Goal: Task Accomplishment & Management: Manage account settings

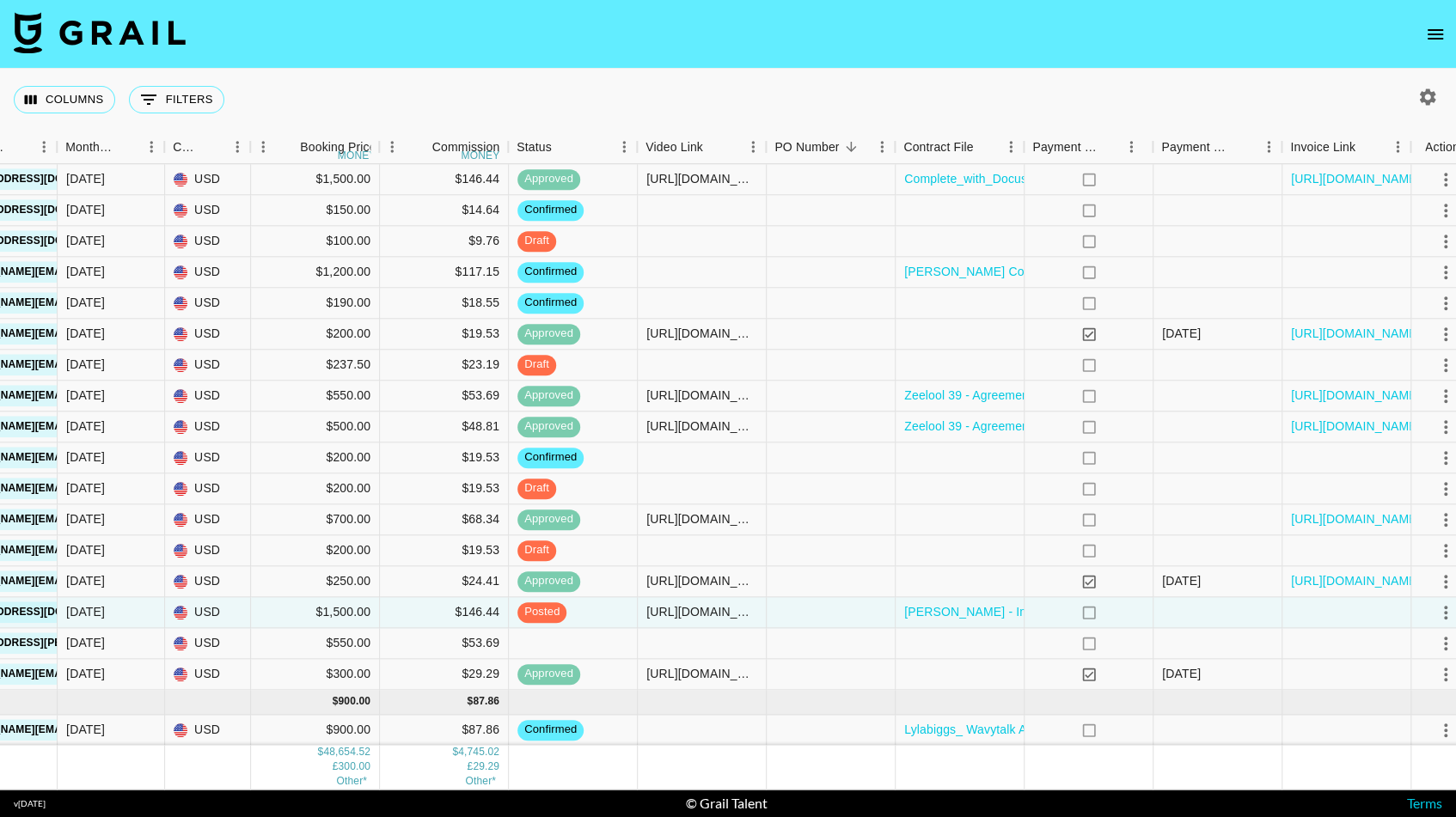
scroll to position [2036, 495]
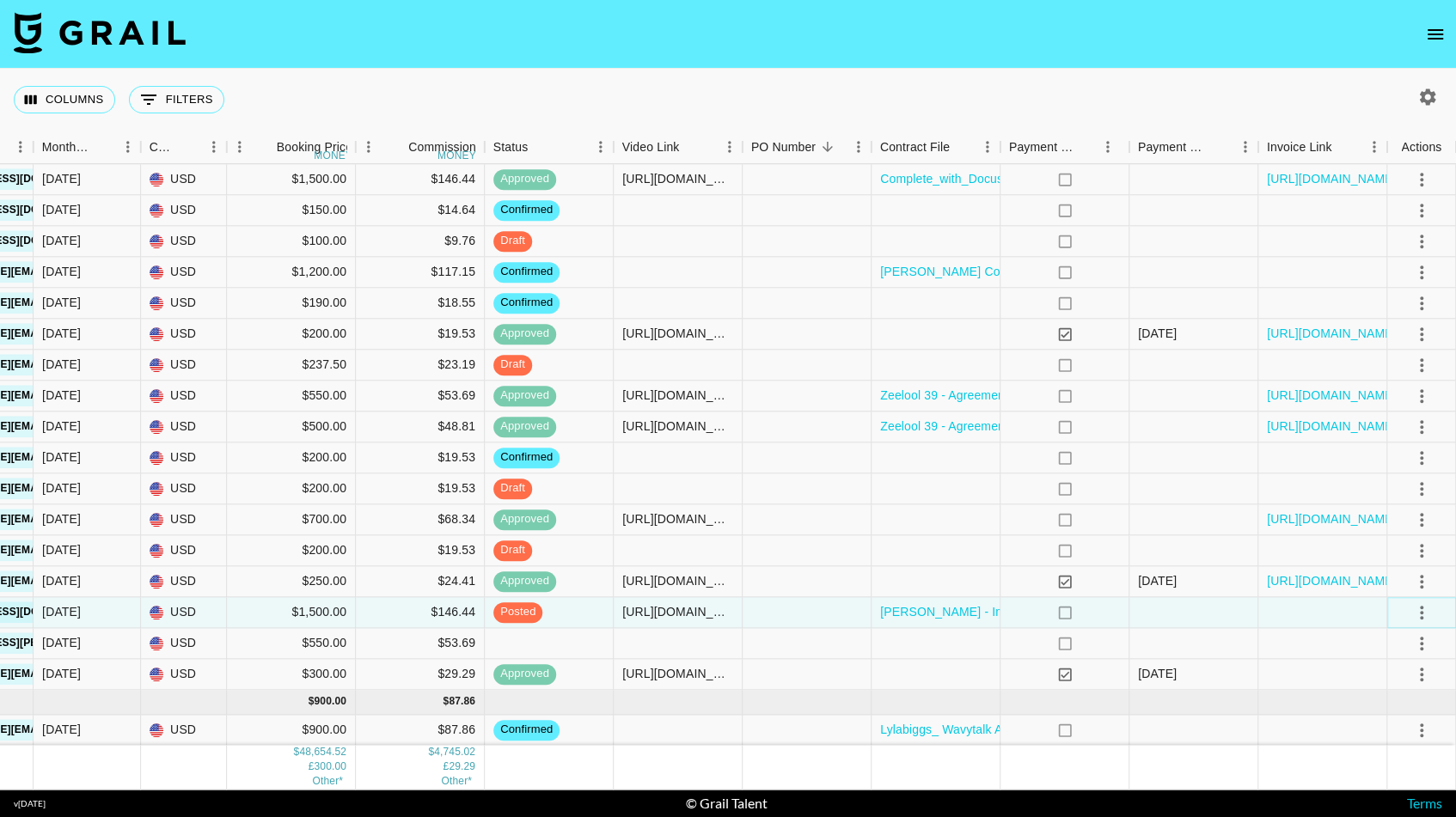
click at [1422, 613] on icon "select merge strategy" at bounding box center [1421, 611] width 21 height 21
click at [1386, 785] on li "Approve" at bounding box center [1399, 773] width 111 height 31
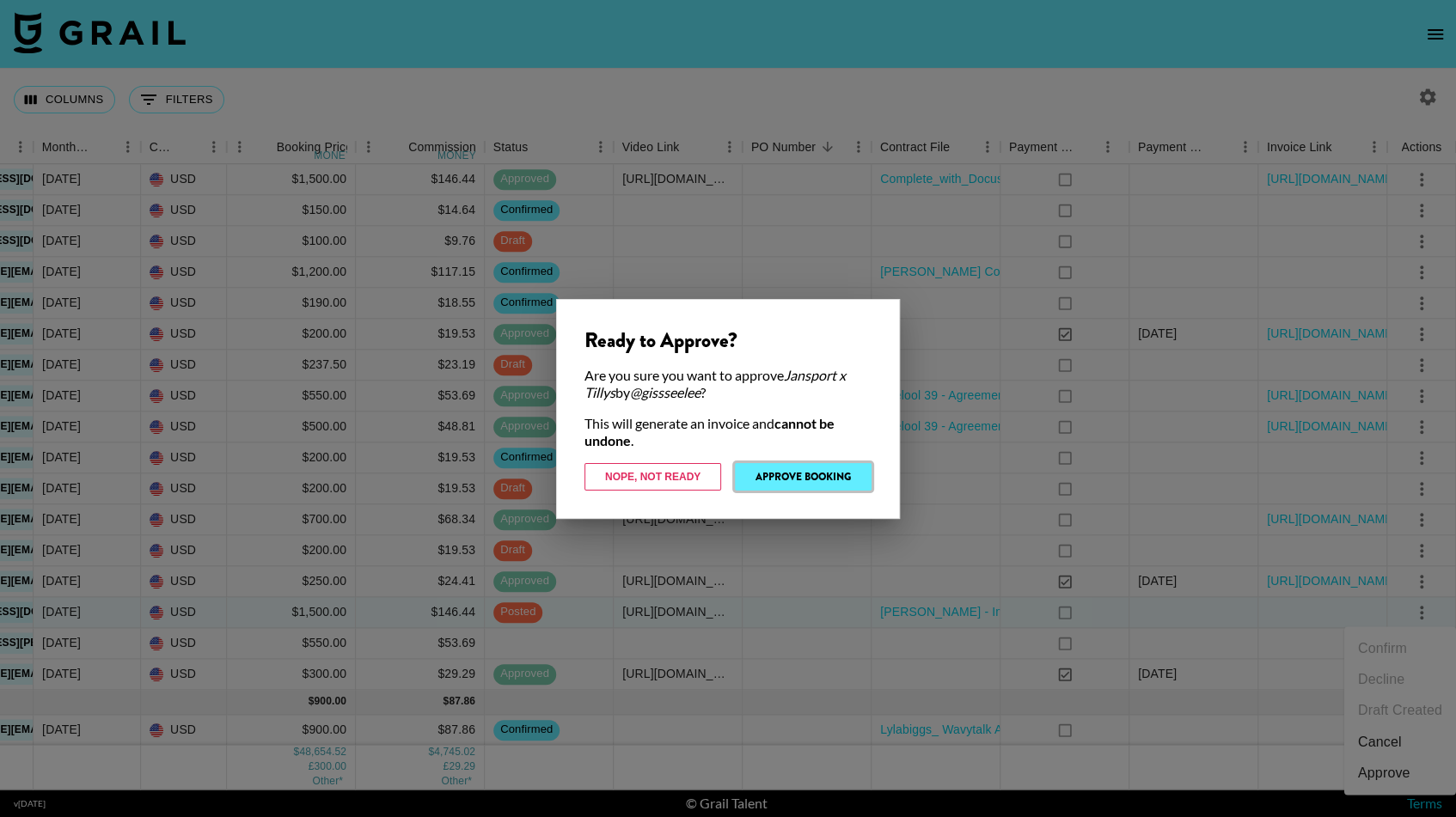
click at [842, 479] on button "Approve Booking" at bounding box center [803, 476] width 137 height 27
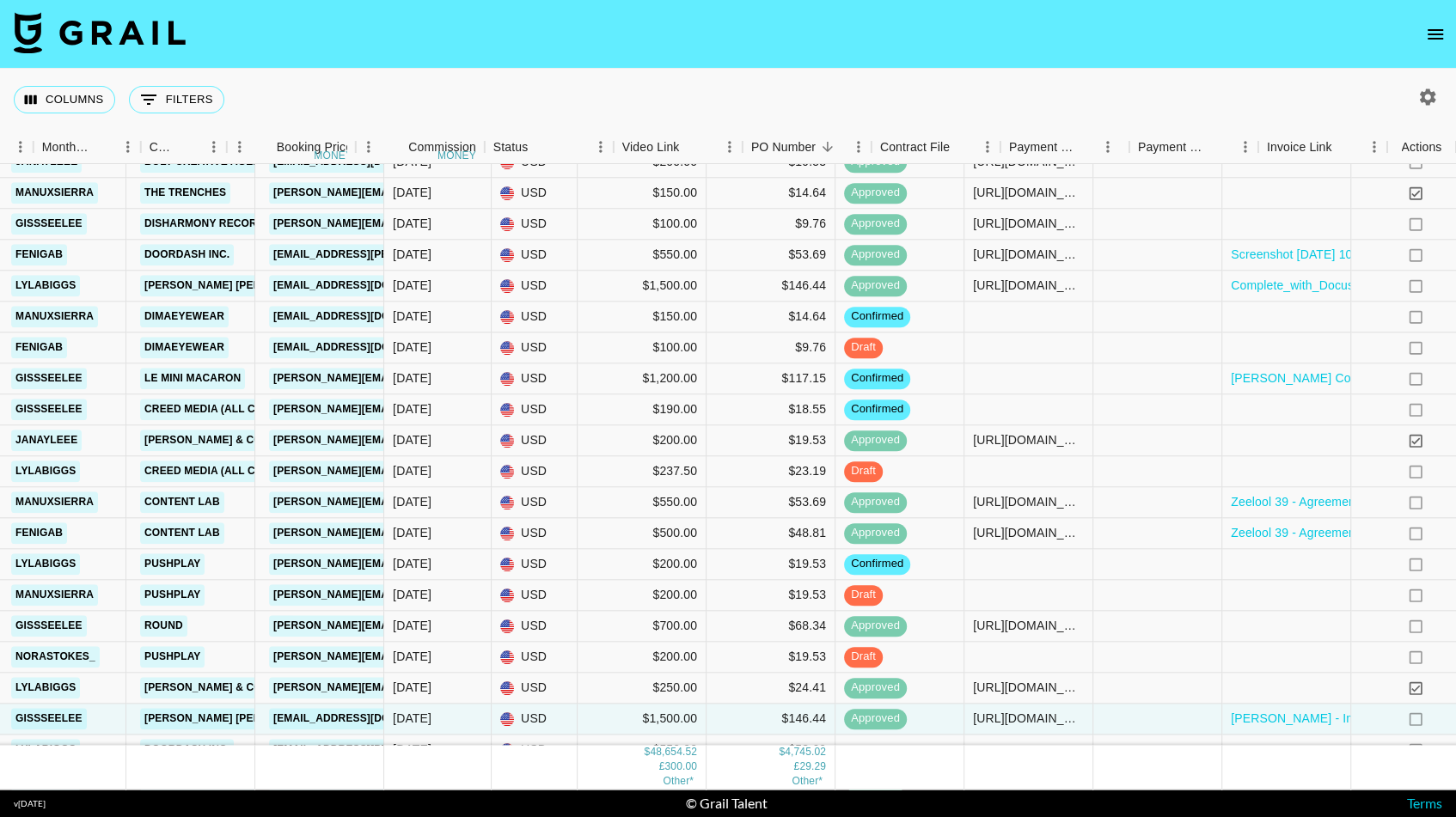
scroll to position [1929, 495]
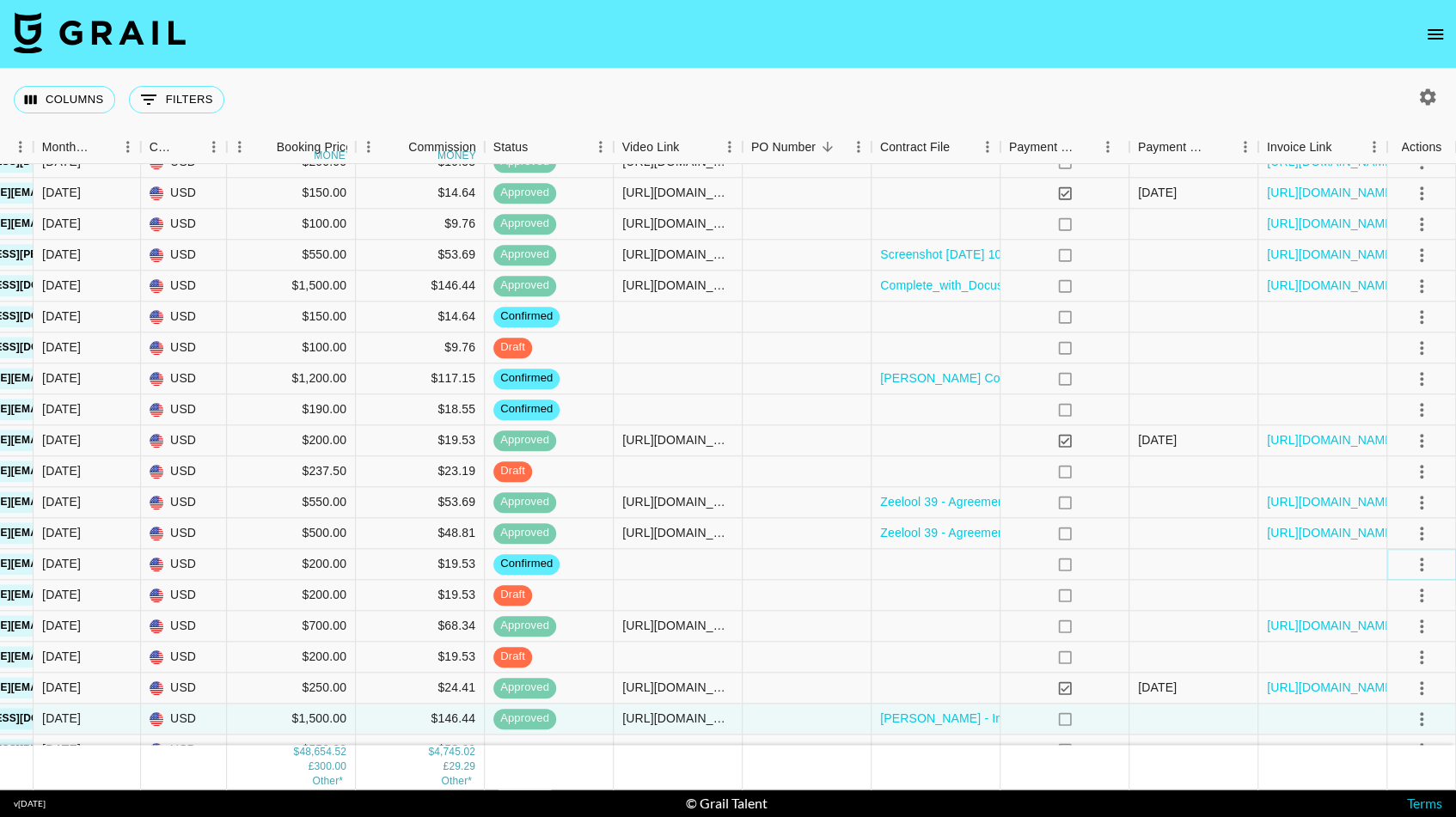
click at [1422, 556] on icon "select merge strategy" at bounding box center [1421, 563] width 21 height 21
click at [1374, 657] on li "Draft Created" at bounding box center [1399, 662] width 111 height 31
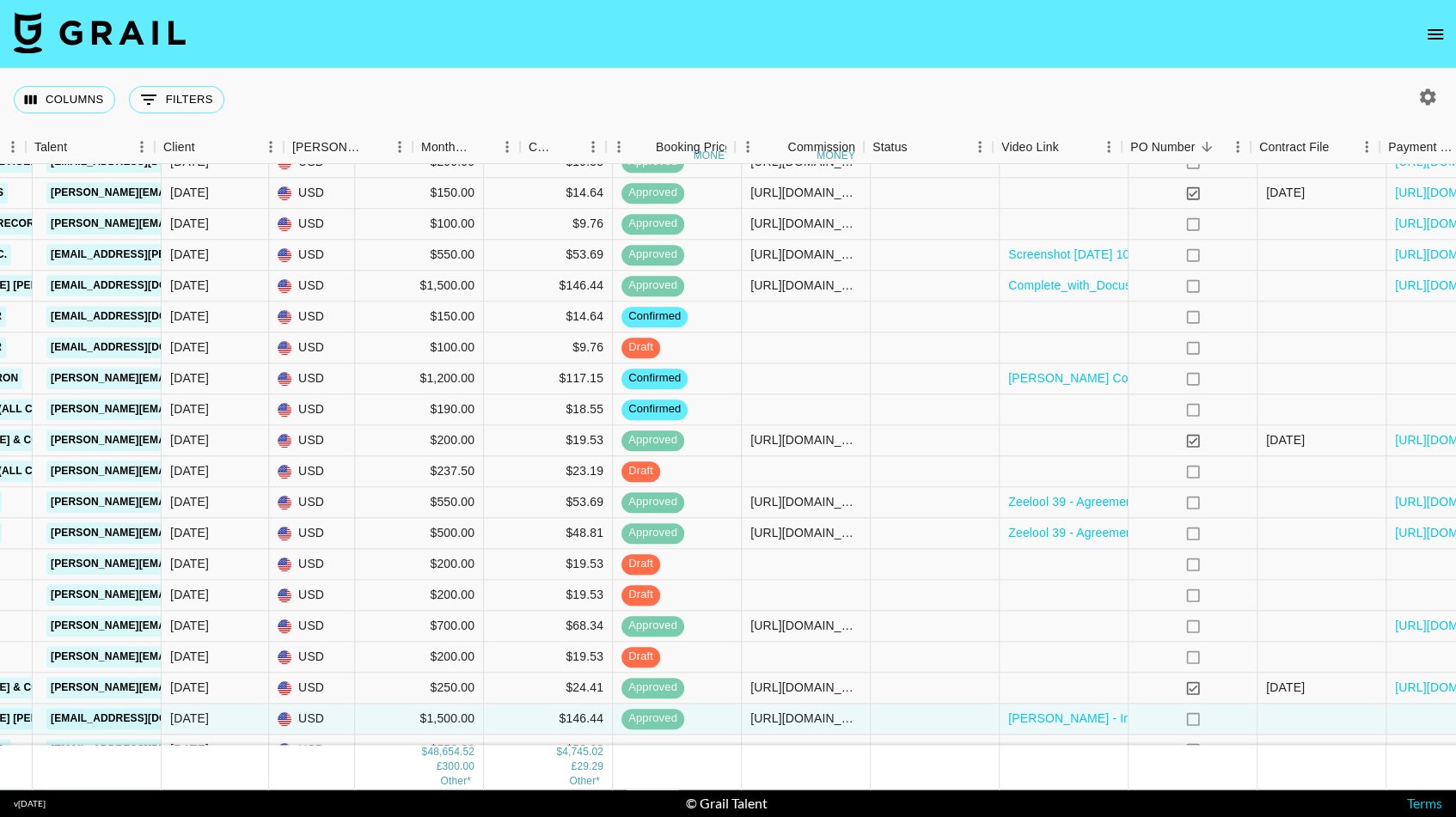
scroll to position [1929, 0]
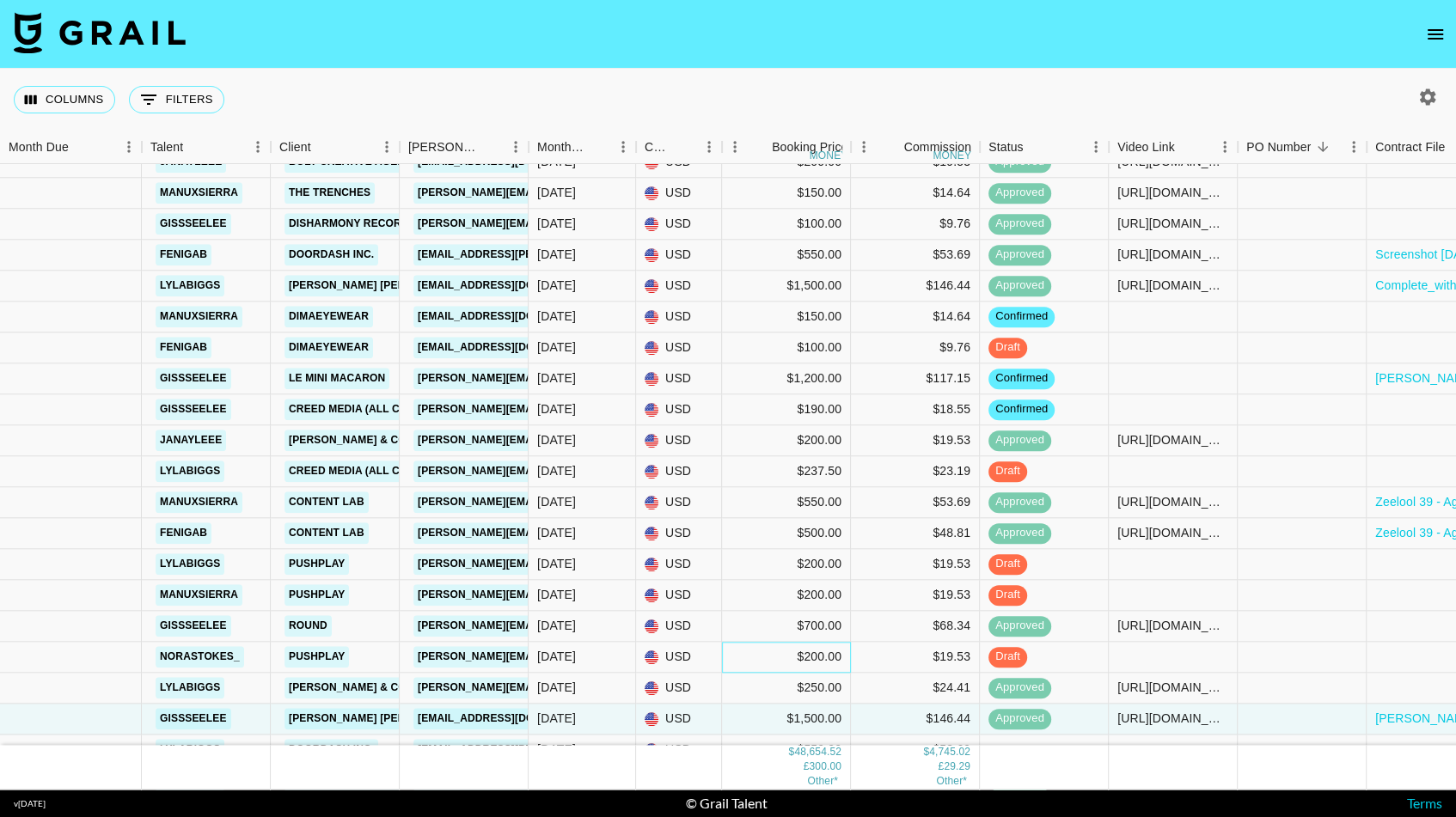
click at [726, 650] on div "$200.00" at bounding box center [786, 657] width 129 height 31
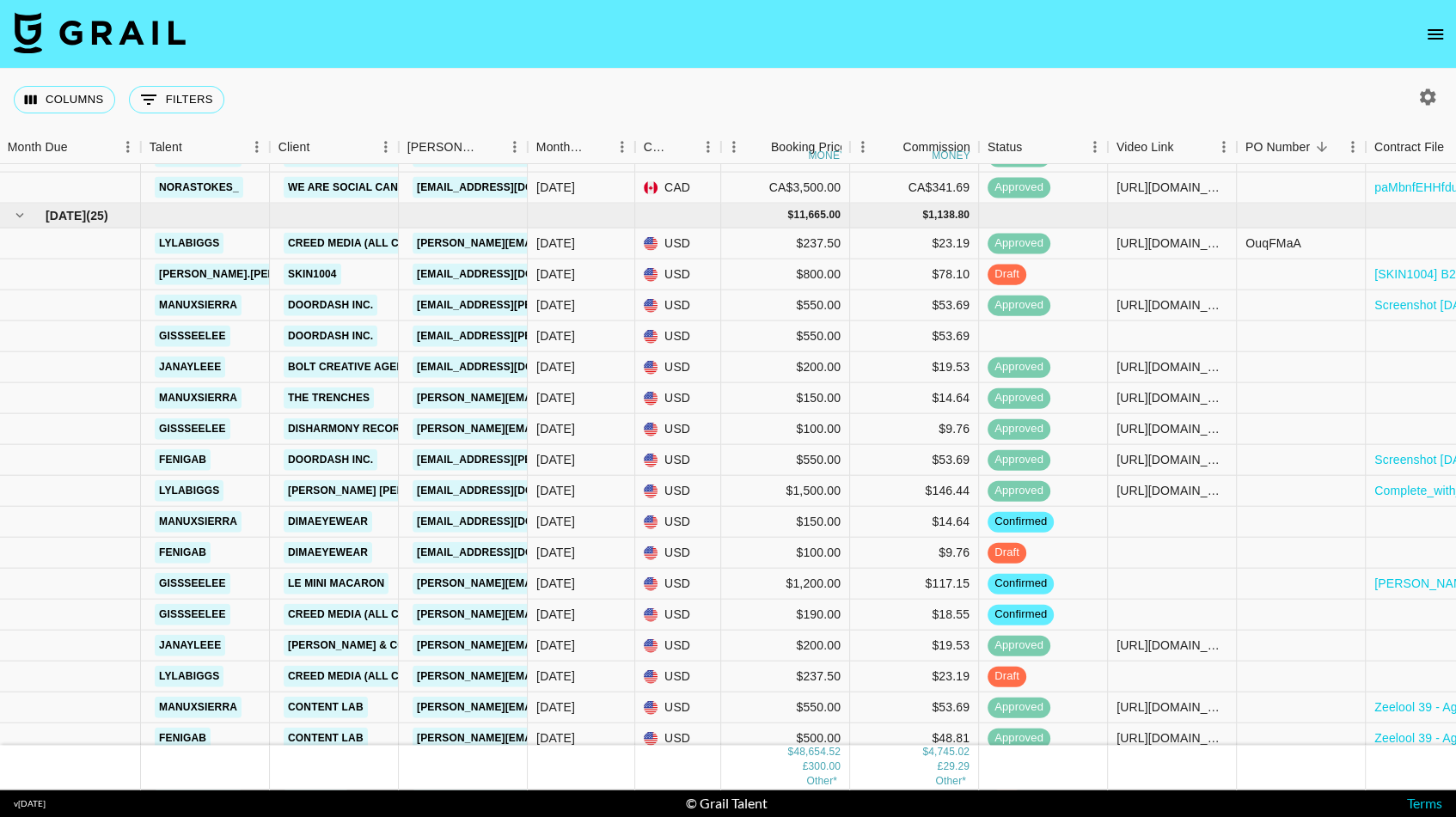
scroll to position [1722, 1]
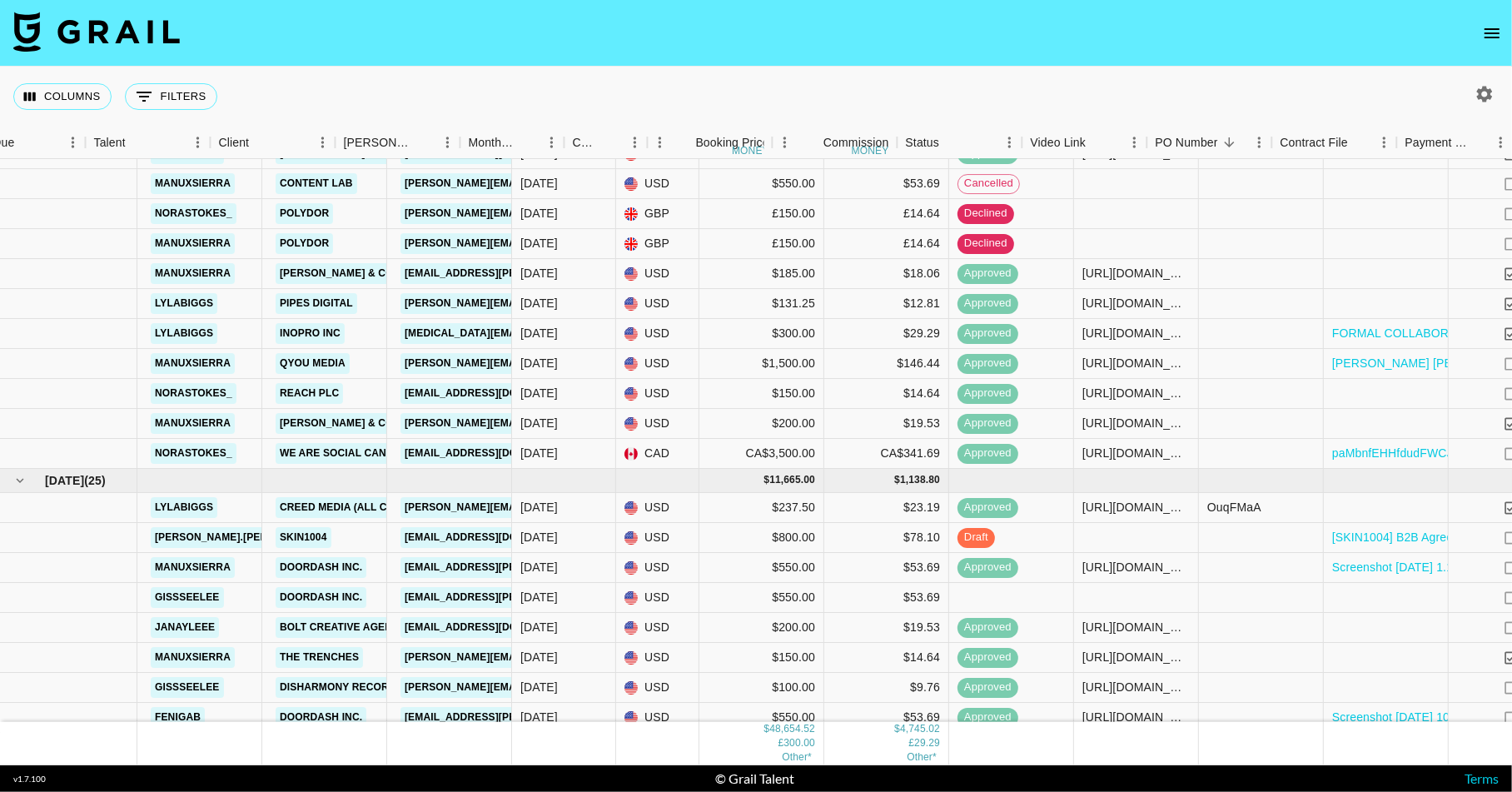
scroll to position [1400, 378]
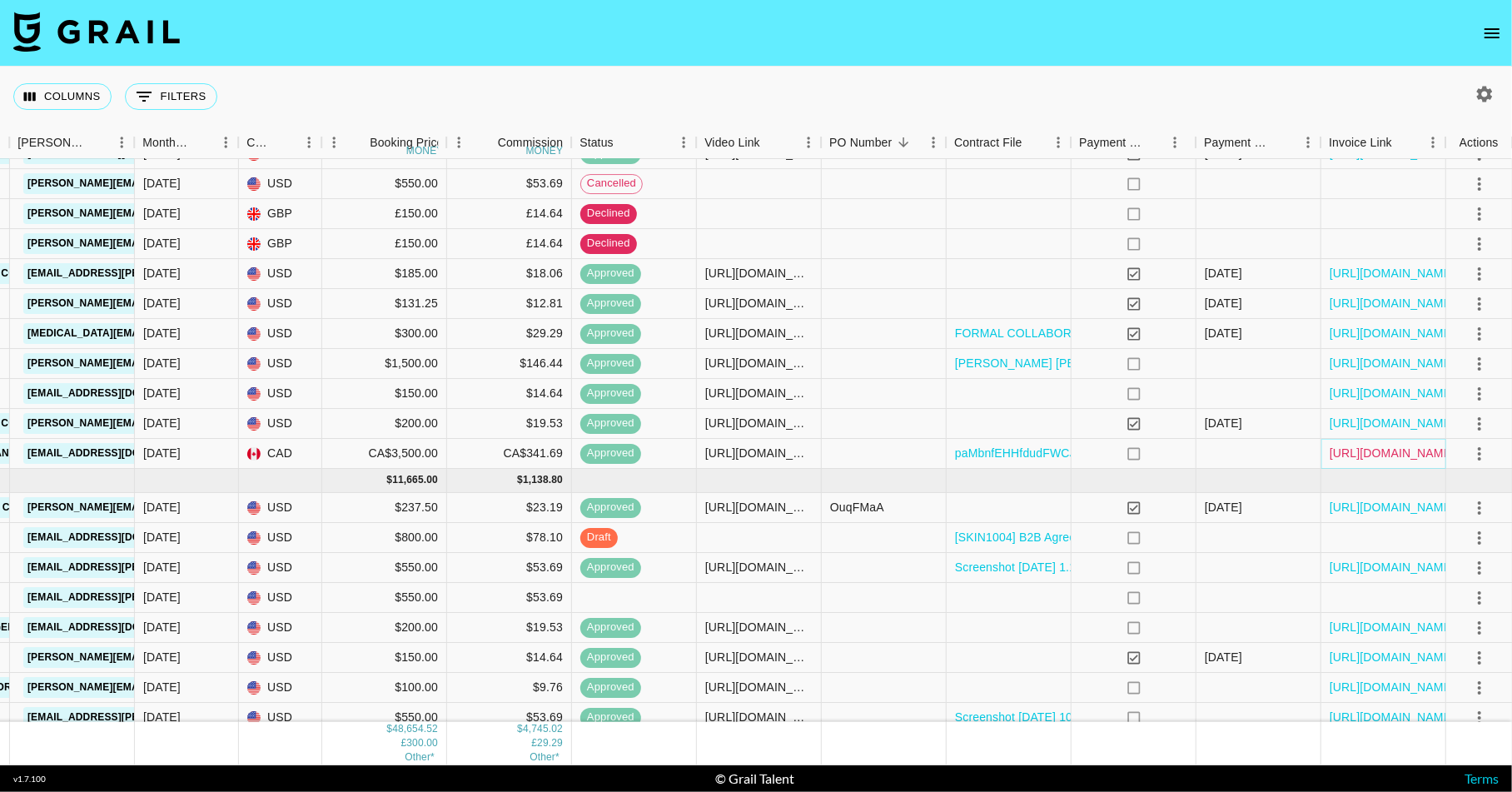
click at [1350, 455] on link "[URL][DOMAIN_NAME]" at bounding box center [1393, 453] width 126 height 17
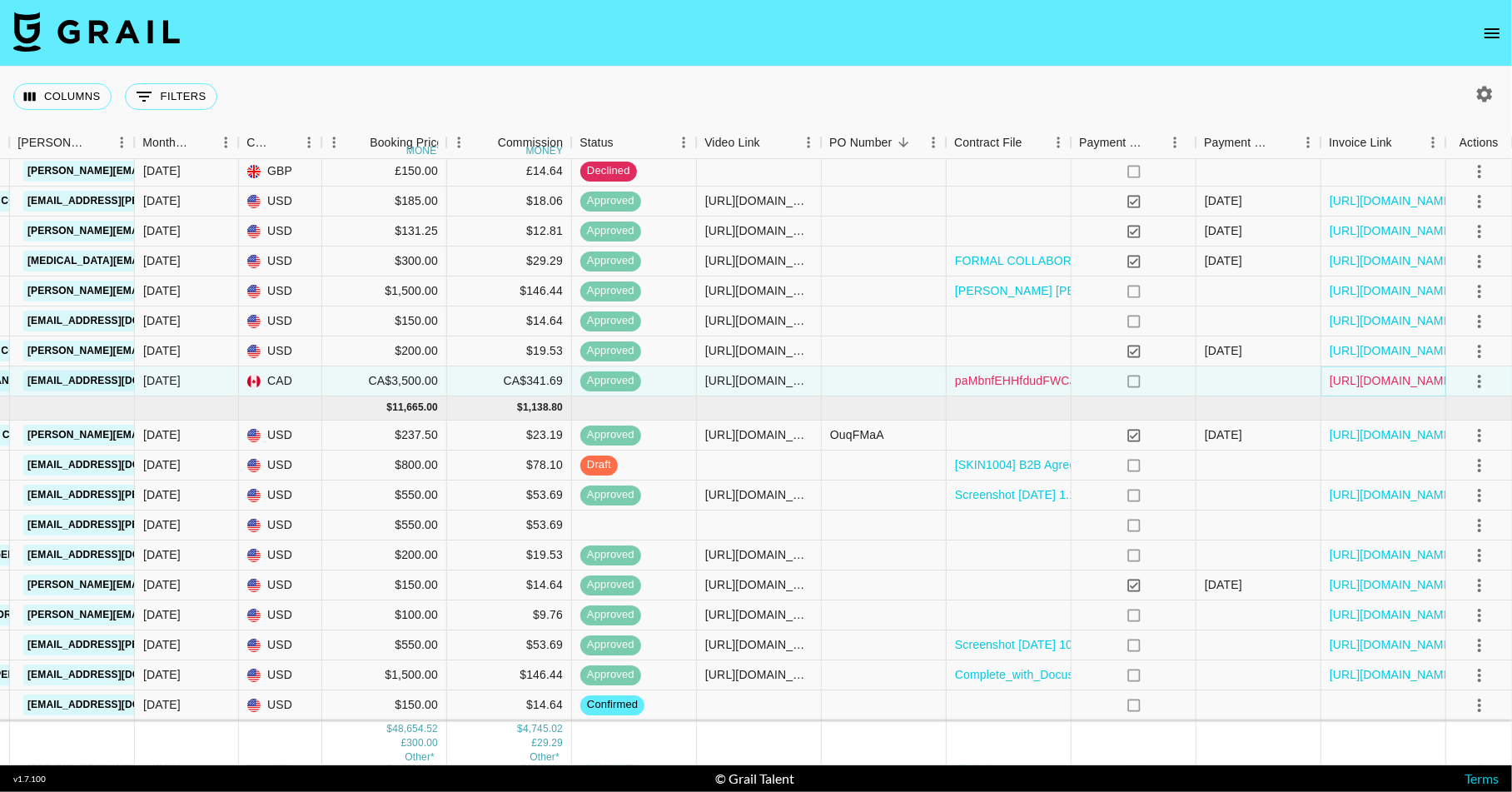
scroll to position [1588, 378]
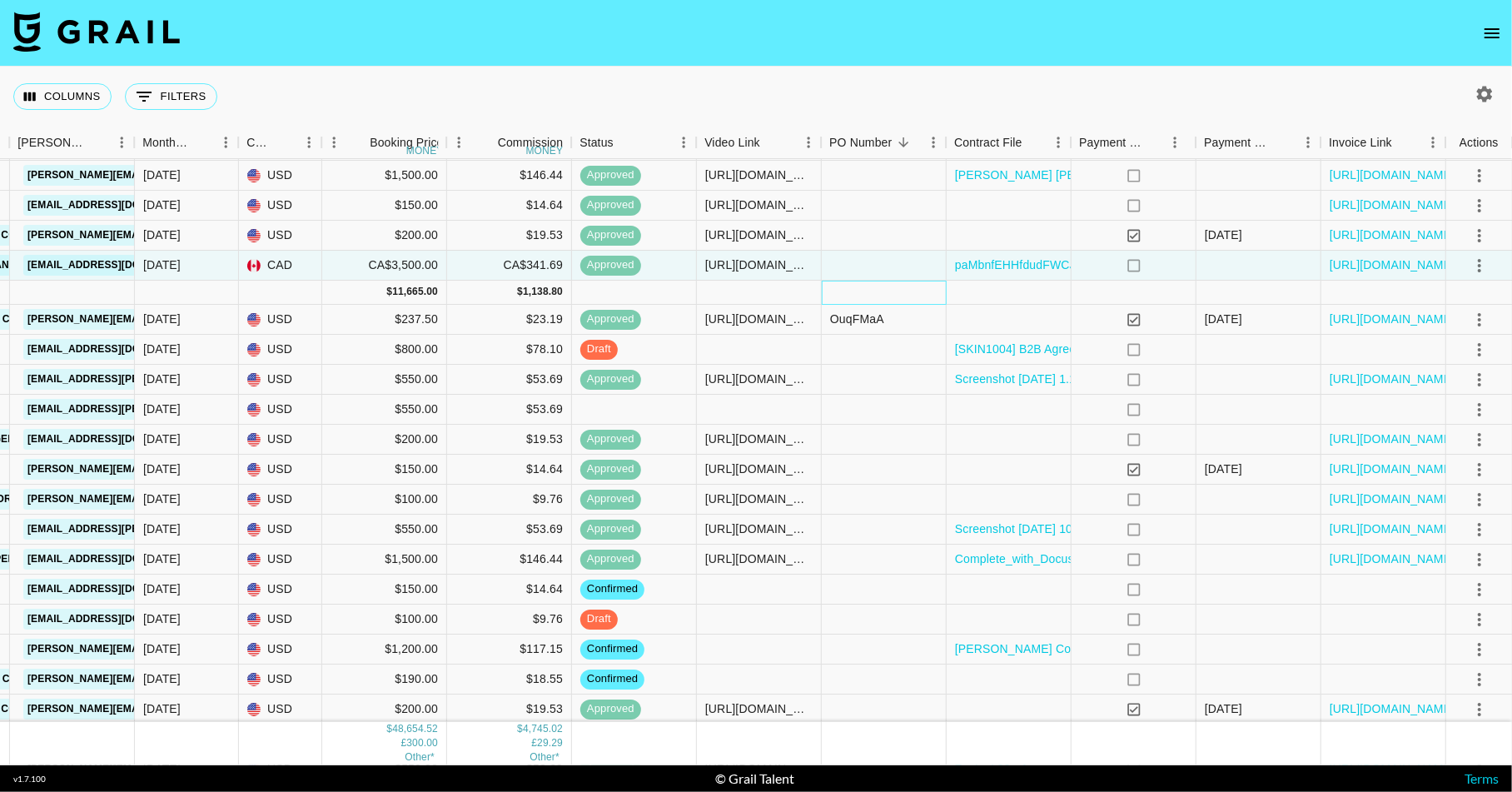
click at [875, 290] on div at bounding box center [884, 293] width 125 height 25
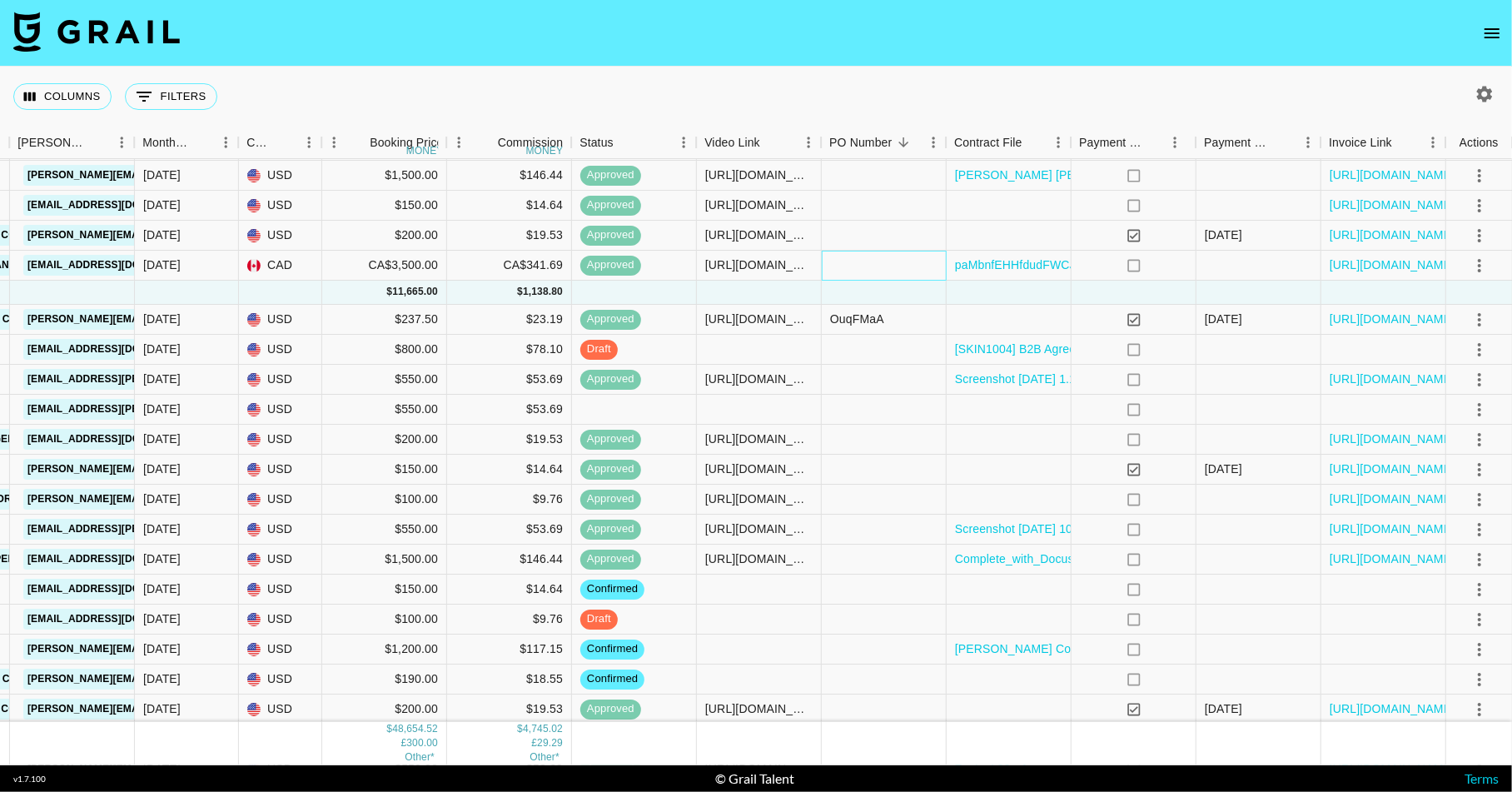
click at [893, 266] on div at bounding box center [884, 265] width 125 height 30
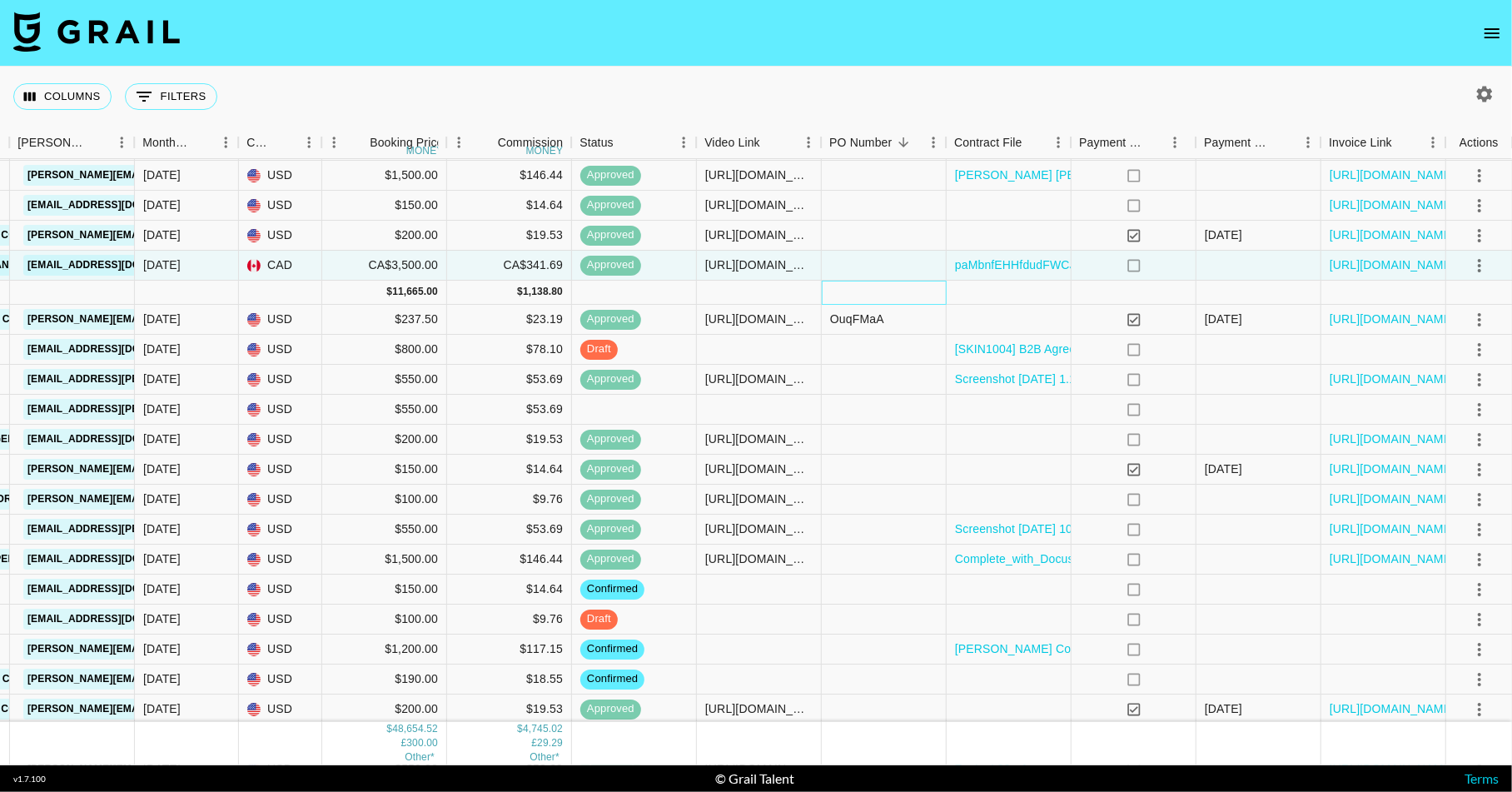
click at [862, 296] on div at bounding box center [884, 293] width 125 height 25
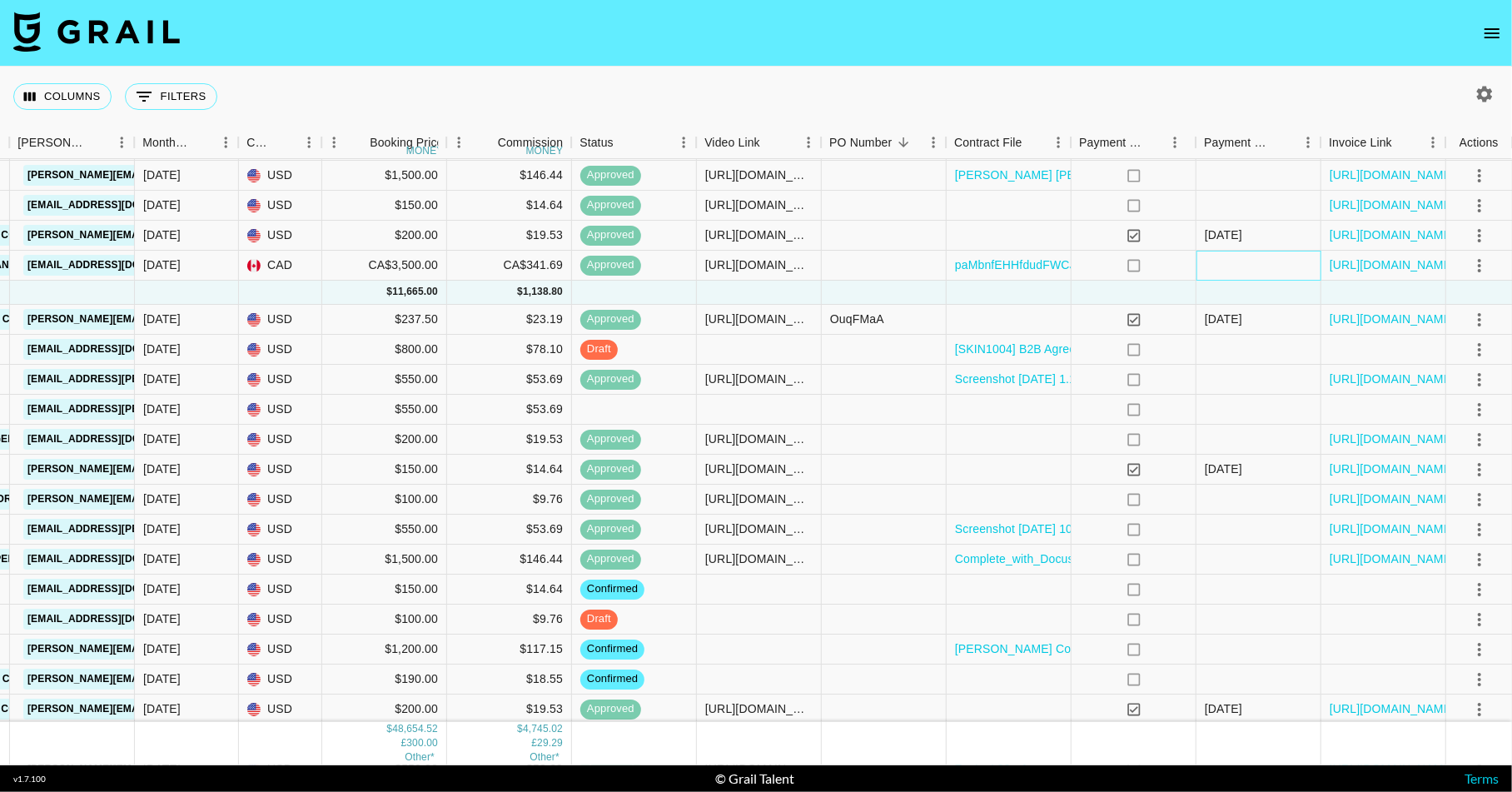
click at [1268, 267] on div at bounding box center [1259, 265] width 125 height 30
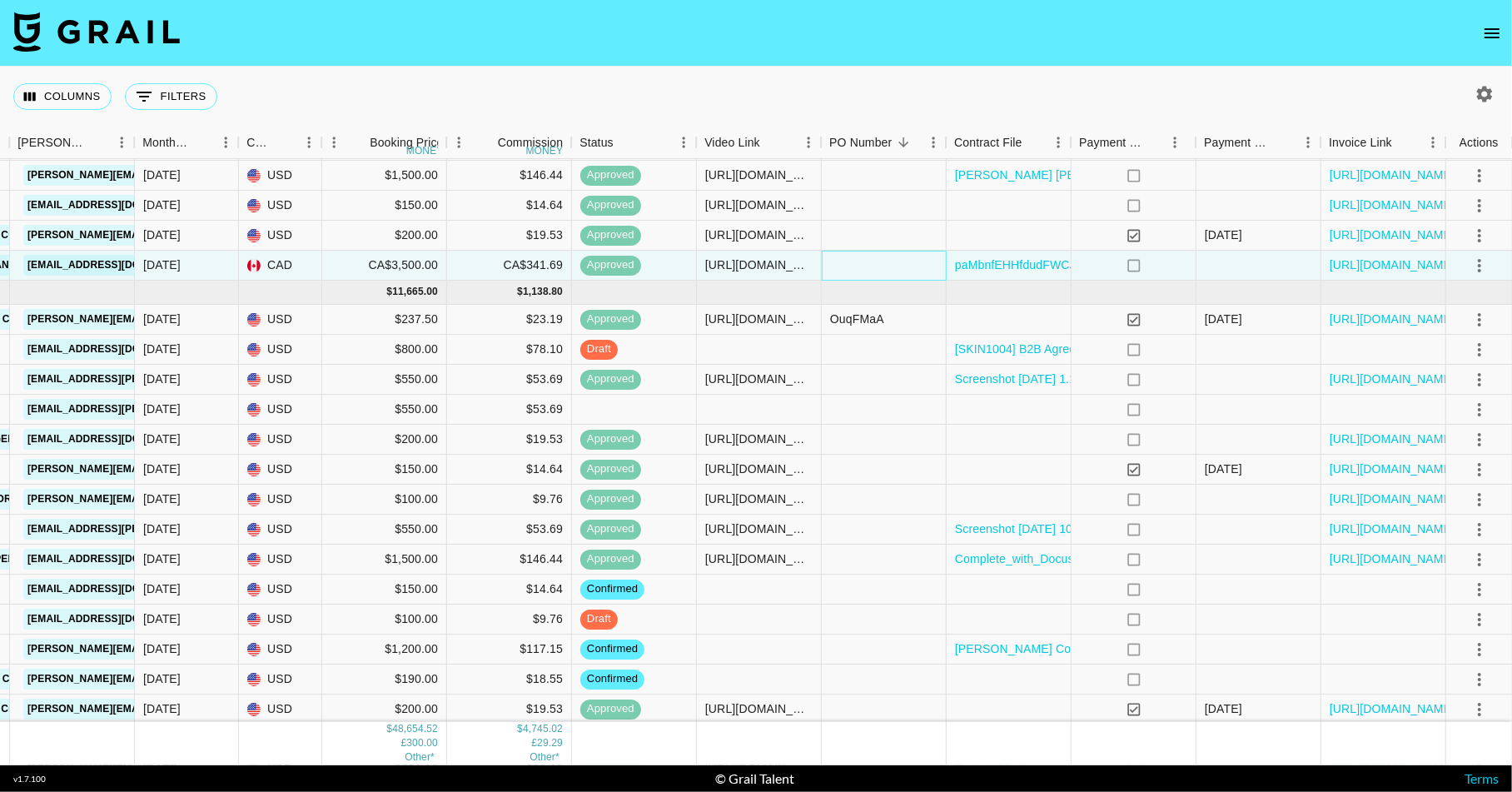
click at [851, 269] on div at bounding box center [884, 265] width 125 height 30
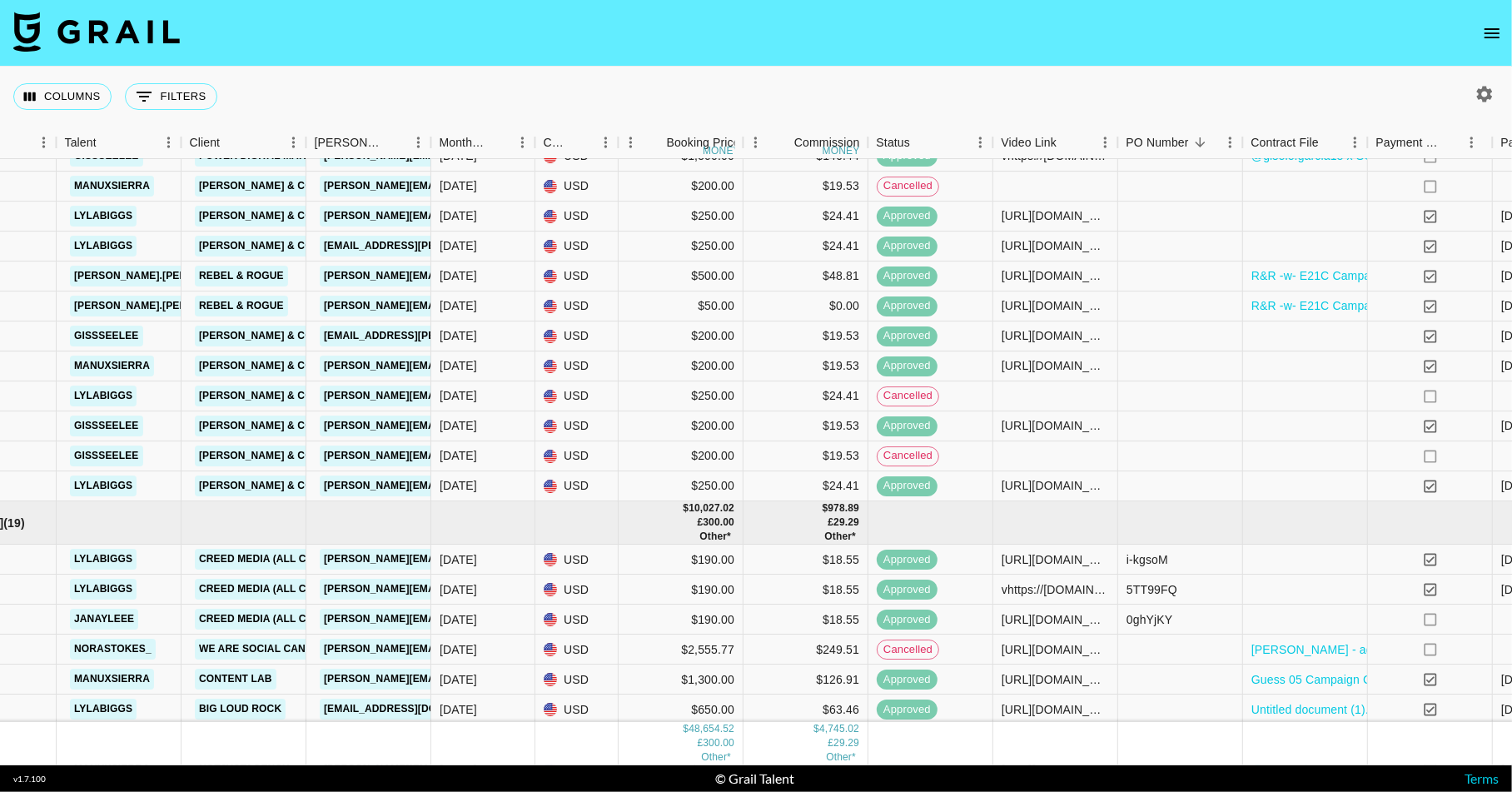
scroll to position [730, 81]
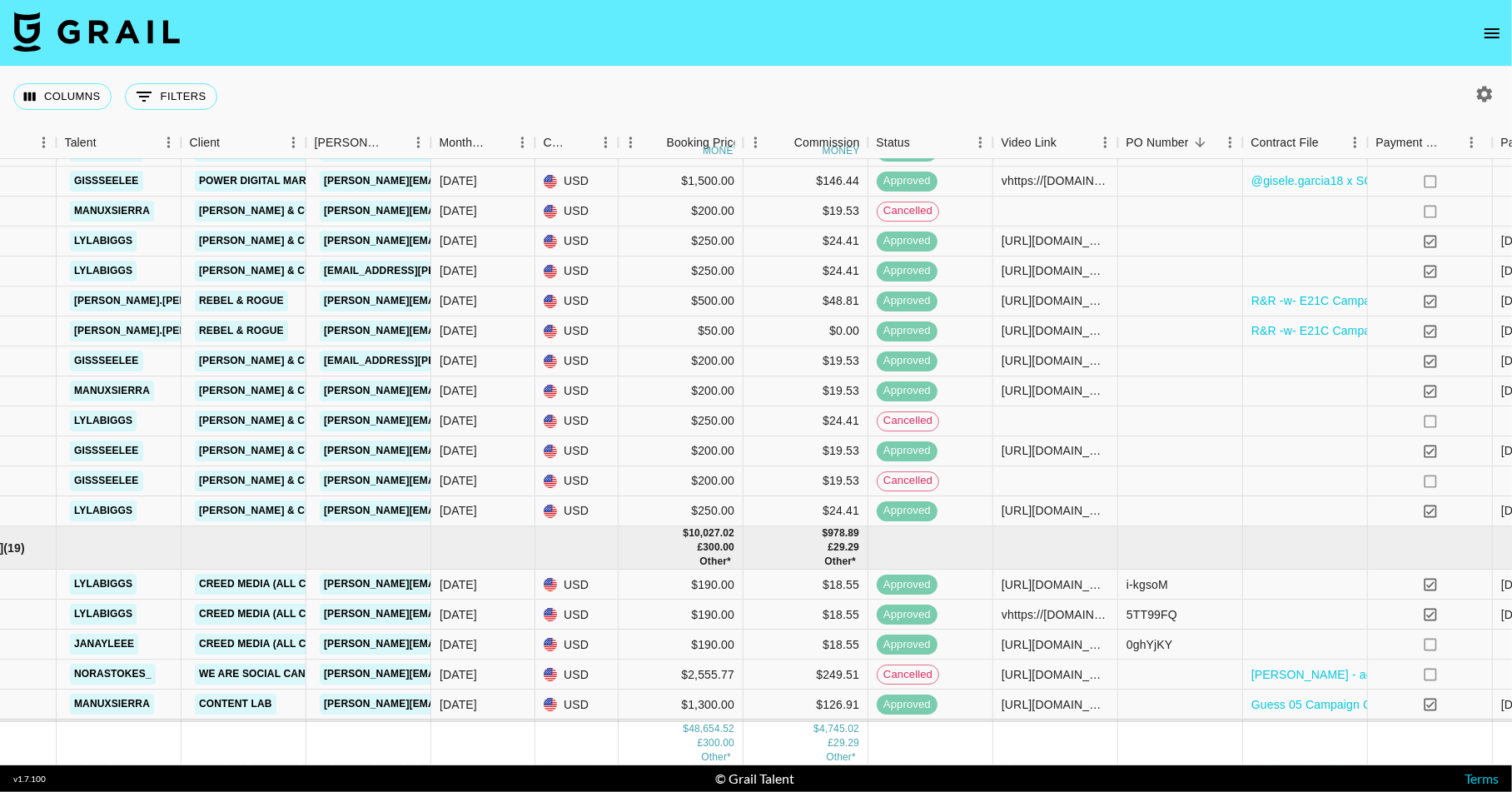
click at [1410, 94] on button "button" at bounding box center [1485, 94] width 28 height 28
select select "[DATE]"
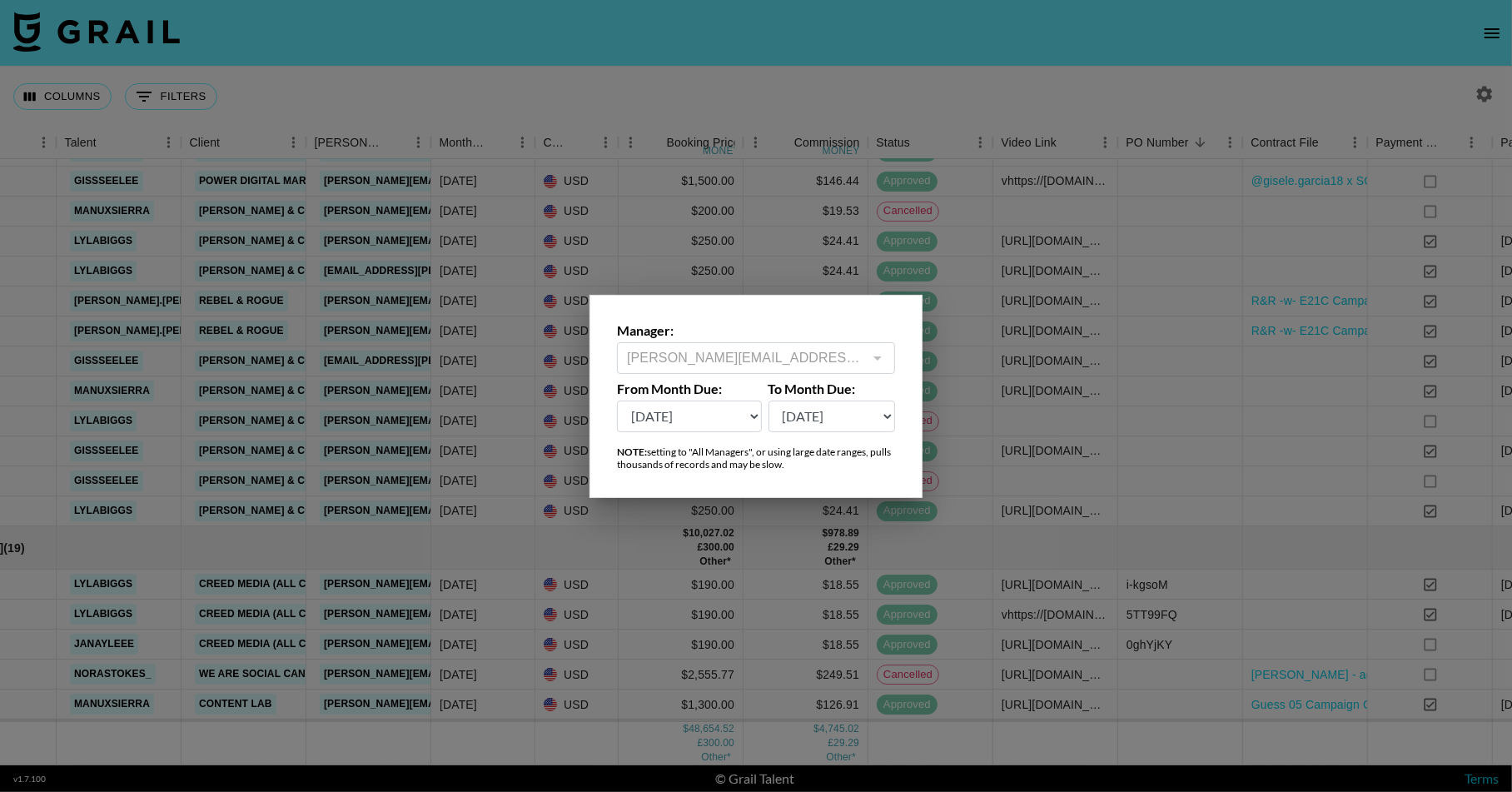
click at [853, 344] on div "[PERSON_NAME][EMAIL_ADDRESS][DOMAIN_NAME] ​" at bounding box center [756, 358] width 278 height 32
click at [885, 78] on div at bounding box center [756, 396] width 1512 height 792
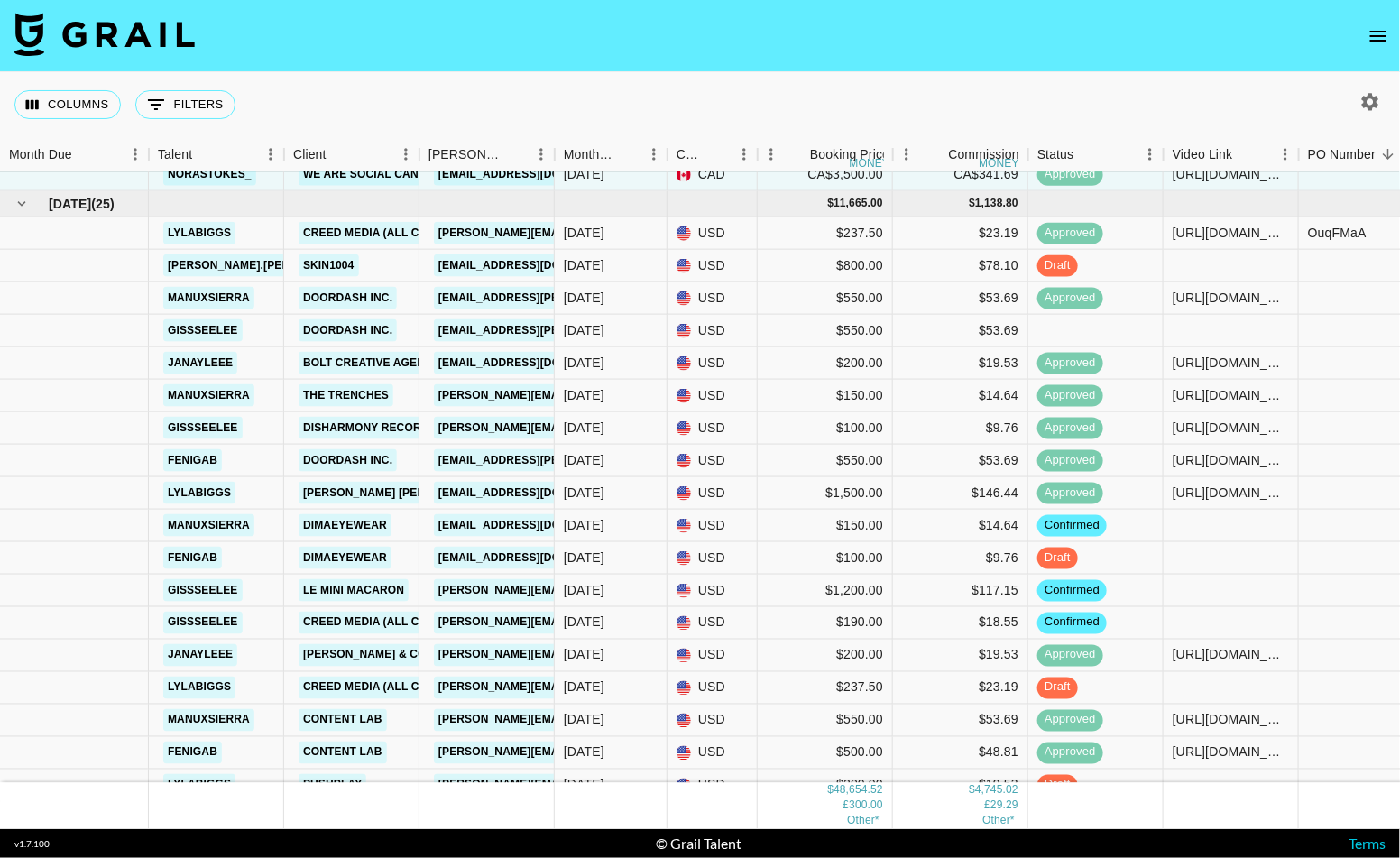
scroll to position [2138, 0]
